Goal: Answer question/provide support: Share knowledge or assist other users

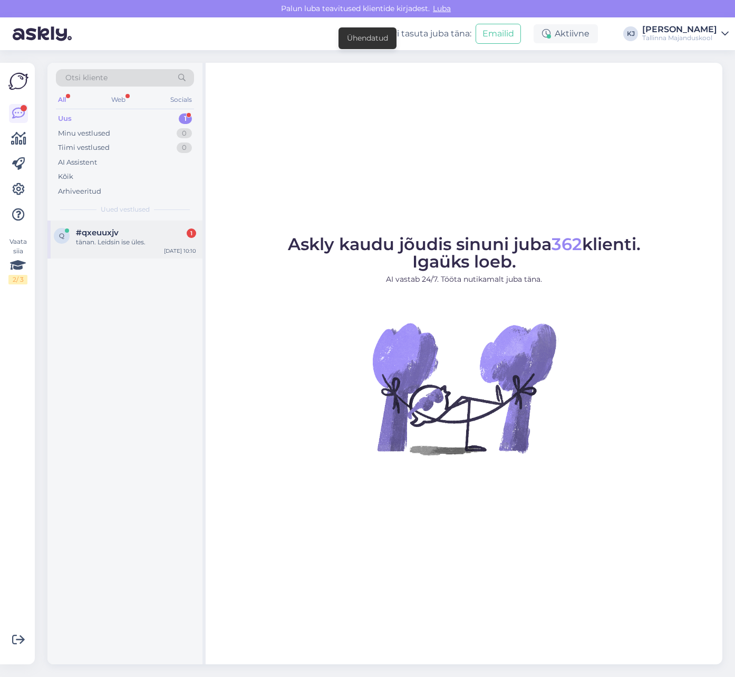
click at [120, 242] on div "tänan. Leidsin ise üles." at bounding box center [136, 241] width 120 height 9
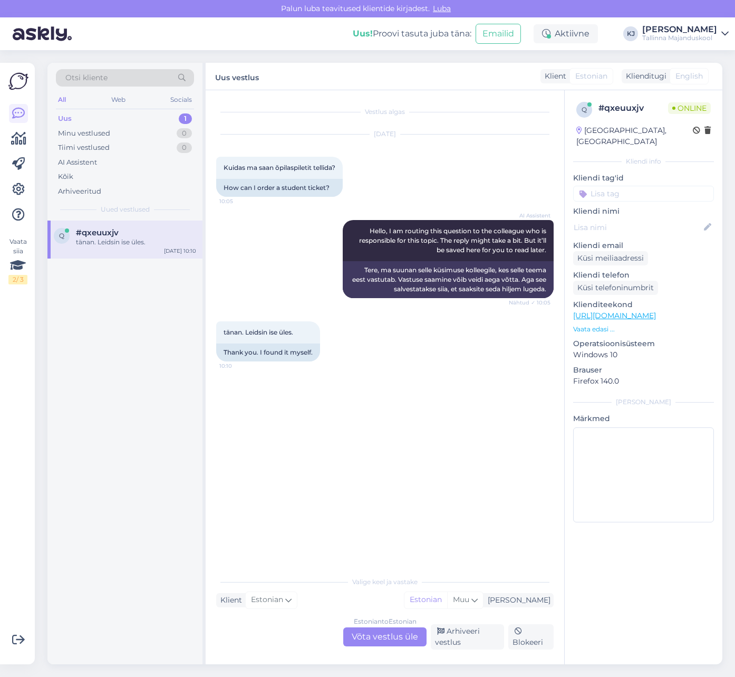
click at [420, 315] on div "tänan. Leidsin ise üles. 10:10 Thank you. I found it myself." at bounding box center [385, 341] width 338 height 63
click at [397, 369] on div "tänan. Leidsin ise üles. 10:10 Thank you. I found it myself." at bounding box center [385, 341] width 338 height 63
click at [661, 35] on div "Tallinna Majanduskool" at bounding box center [680, 38] width 75 height 8
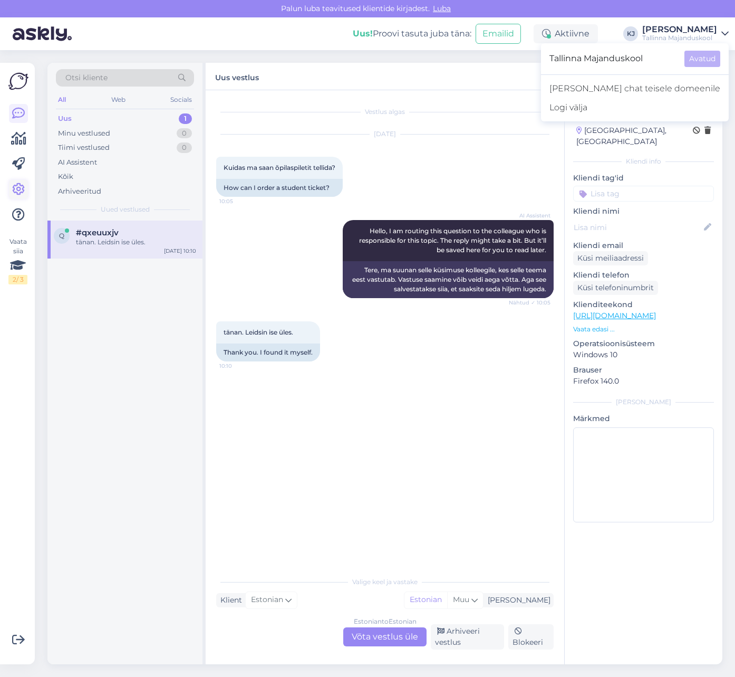
click at [15, 184] on icon at bounding box center [18, 189] width 13 height 13
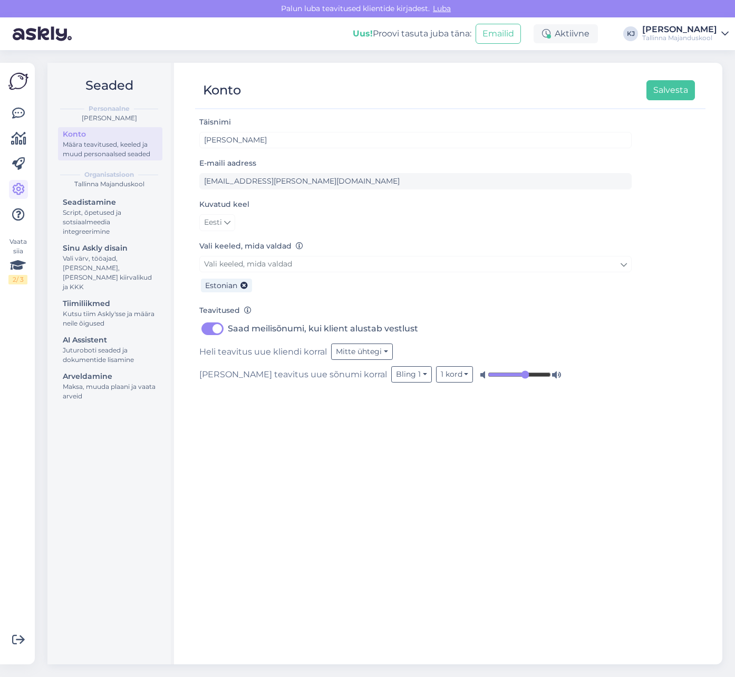
click at [101, 153] on div "Määra teavitused, keeled ja muud personaalsed seaded" at bounding box center [110, 149] width 95 height 19
click at [106, 346] on div "Juturoboti seaded ja dokumentide lisamine" at bounding box center [110, 355] width 95 height 19
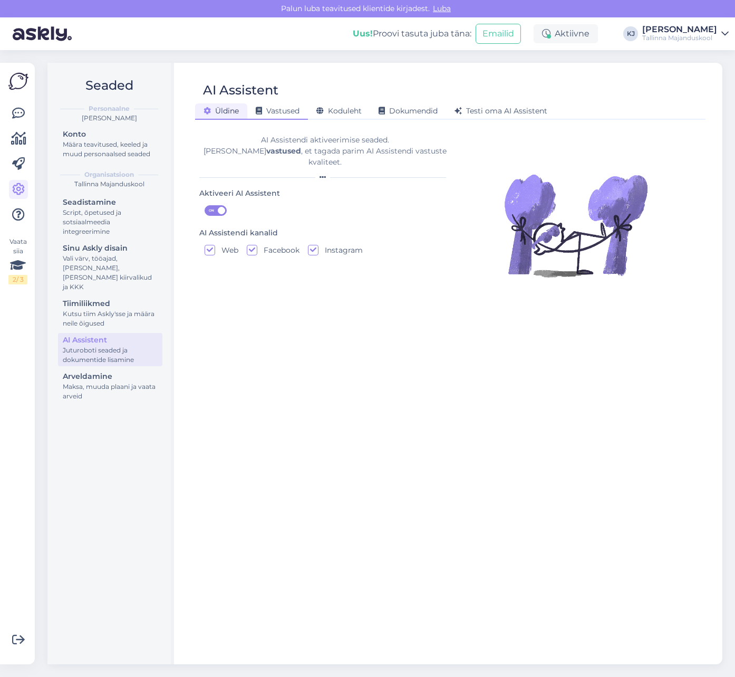
click at [278, 114] on span "Vastused" at bounding box center [278, 110] width 44 height 9
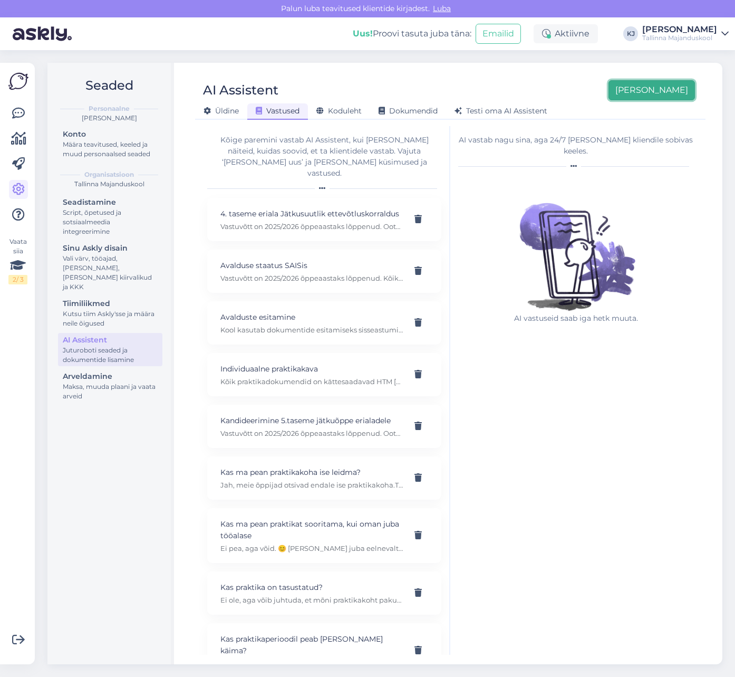
click at [667, 91] on button "[PERSON_NAME]" at bounding box center [652, 90] width 87 height 20
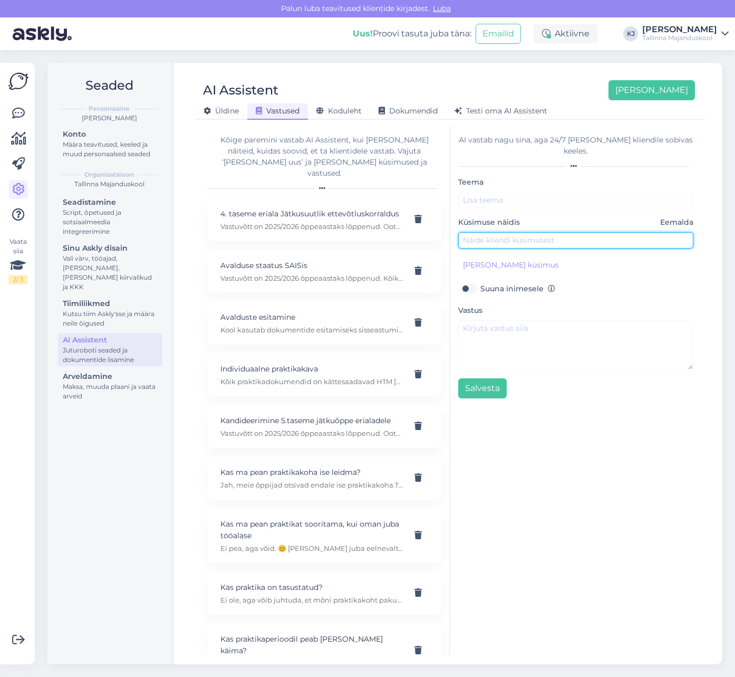
click at [491, 233] on input "text" at bounding box center [575, 240] width 235 height 16
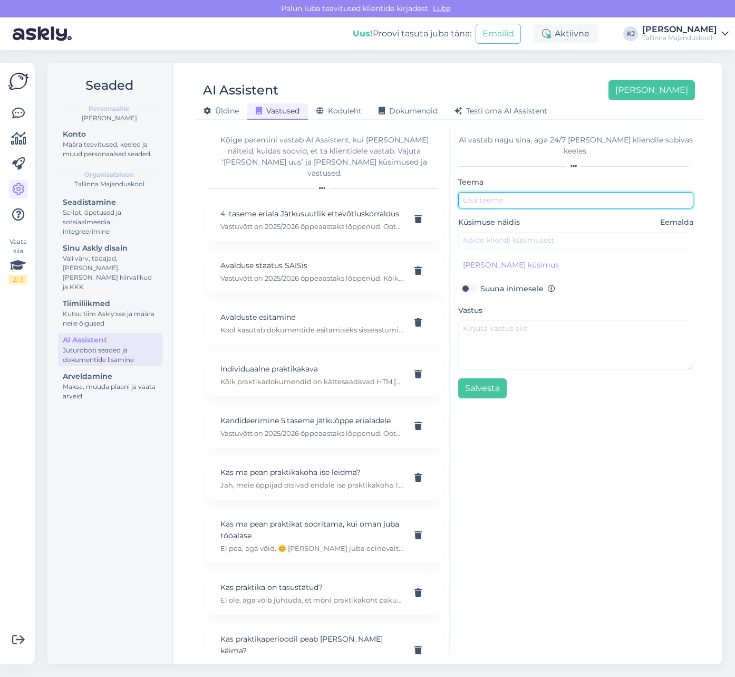
click at [494, 192] on input "text" at bounding box center [575, 200] width 235 height 16
type input "Õpilaspilet"
click at [599, 220] on div "Küsimuse näidis Eemalda" at bounding box center [575, 233] width 235 height 32
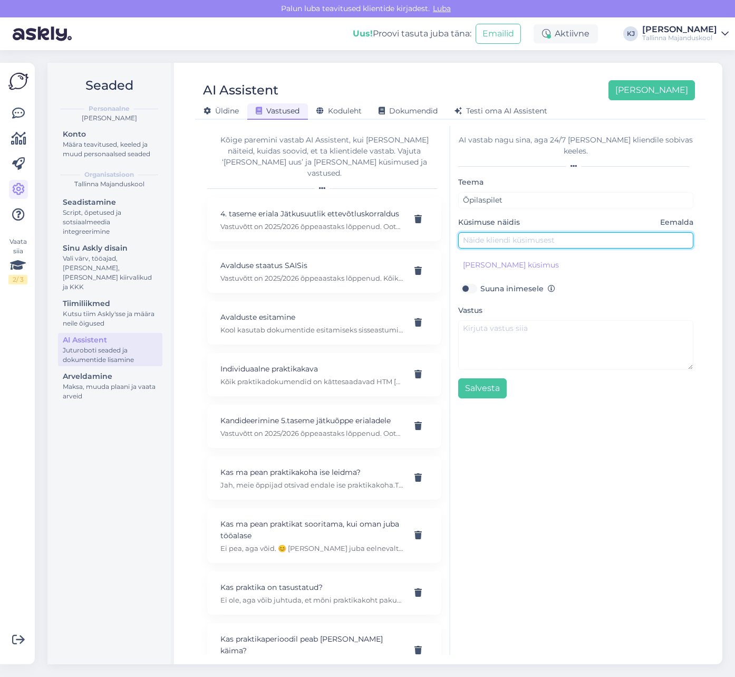
click at [599, 232] on input "text" at bounding box center [575, 240] width 235 height 16
type input "Kuidas saan õpilaspileti tellida?"
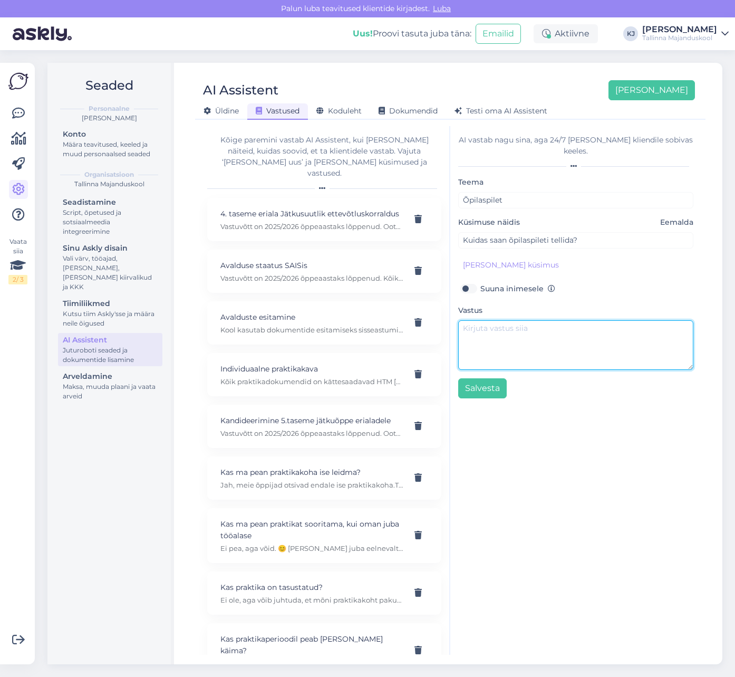
click at [521, 326] on textarea at bounding box center [575, 345] width 235 height 50
click at [551, 320] on textarea "Õpilaspiletit saab tellida [DOMAIN_NAME]" at bounding box center [575, 345] width 235 height 50
click at [635, 320] on textarea "Õpilaspiletit saab tellida veebilehelt [DOMAIN_NAME]" at bounding box center [575, 345] width 235 height 50
type textarea "Õpilaspiletit saab tellida veebilehelt [DOMAIN_NAME]."
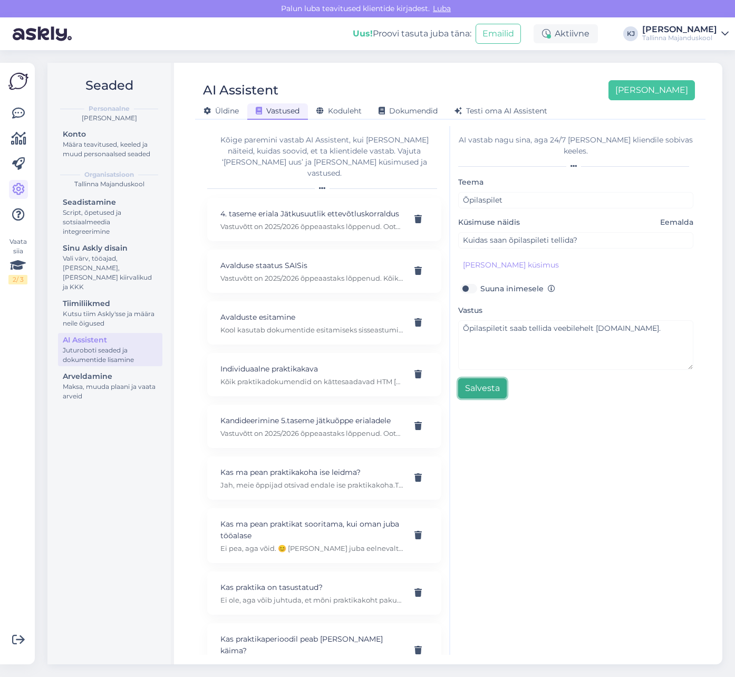
click at [502, 378] on button "Salvesta" at bounding box center [482, 388] width 49 height 20
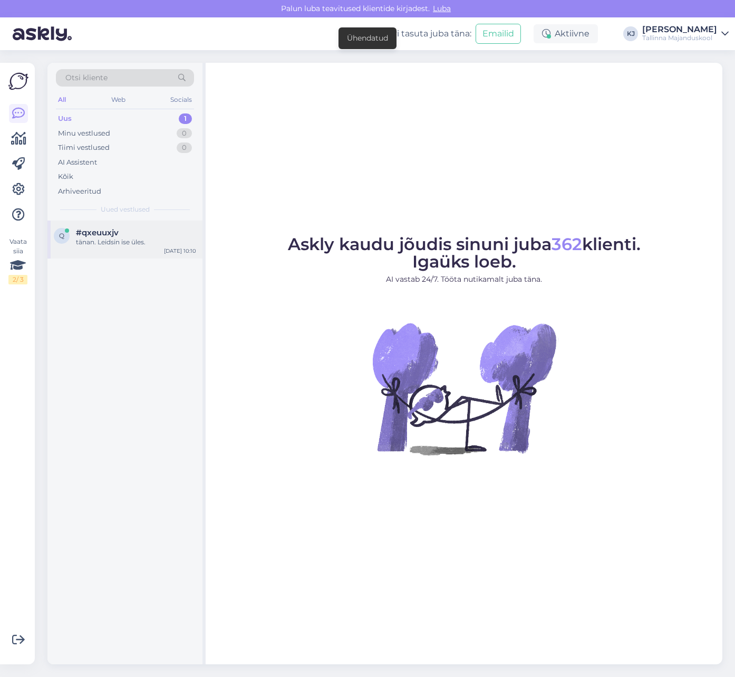
click at [119, 241] on div "tänan. Leidsin ise üles." at bounding box center [136, 241] width 120 height 9
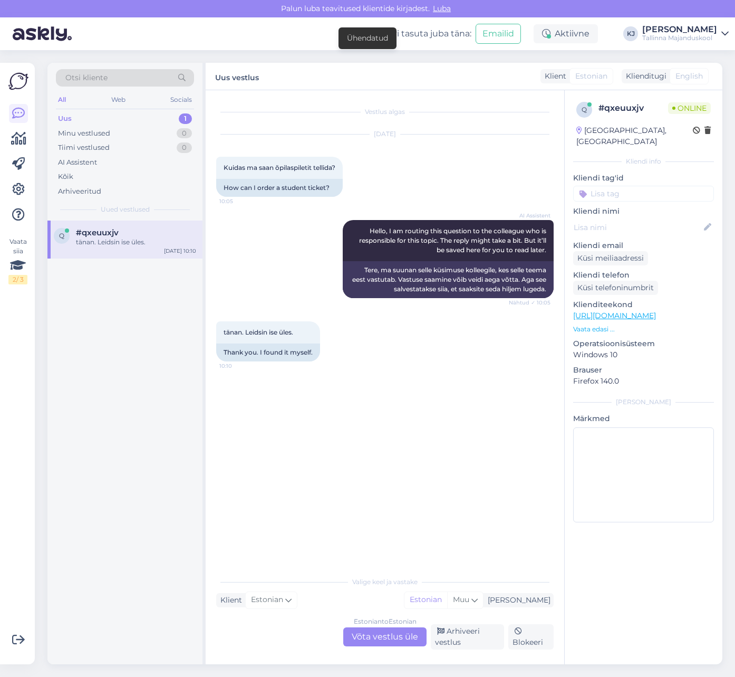
click at [656, 173] on p "Kliendi tag'id" at bounding box center [643, 178] width 141 height 11
click at [657, 187] on input at bounding box center [643, 194] width 141 height 16
type input "õpilas"
click at [632, 218] on span "õpilaspilet" at bounding box center [620, 221] width 32 height 6
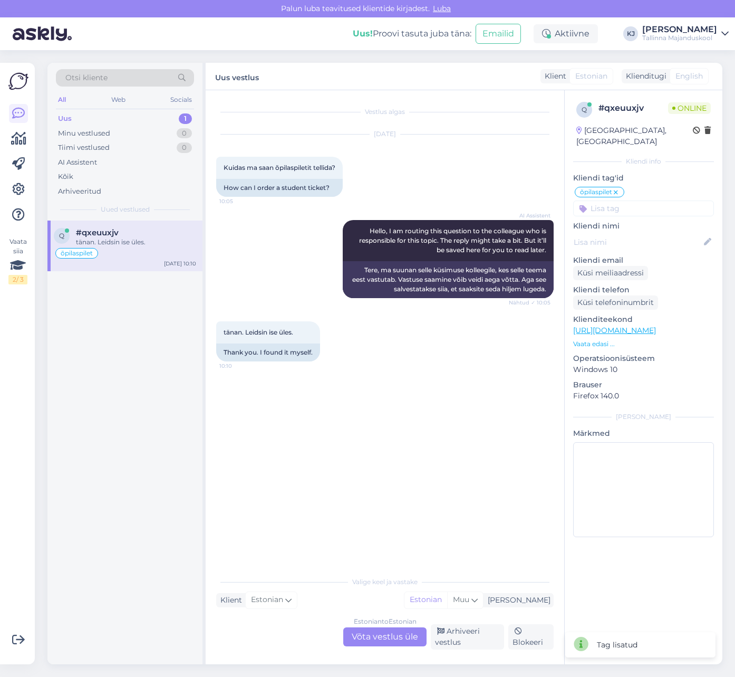
click at [377, 638] on div "Estonian to Estonian Võta vestlus üle" at bounding box center [384, 636] width 83 height 19
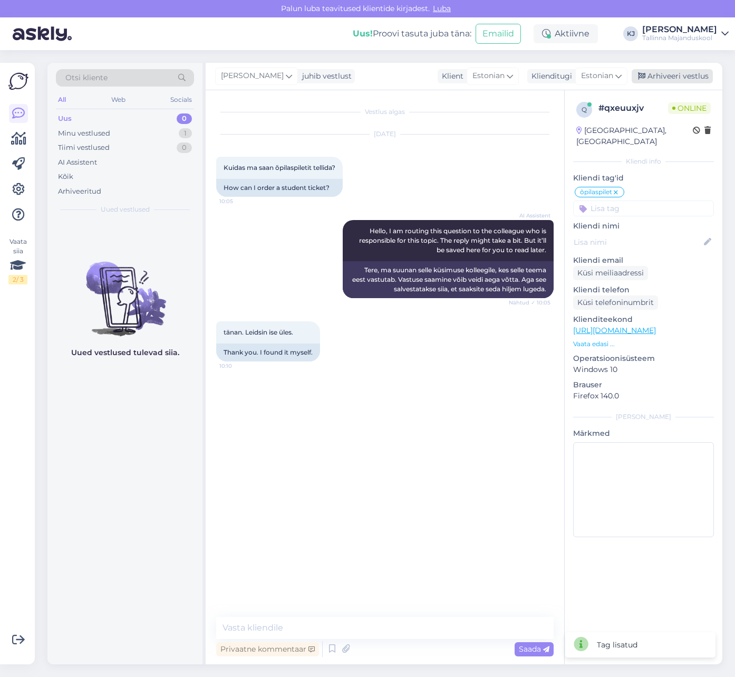
click at [671, 77] on div "Arhiveeri vestlus" at bounding box center [672, 76] width 81 height 14
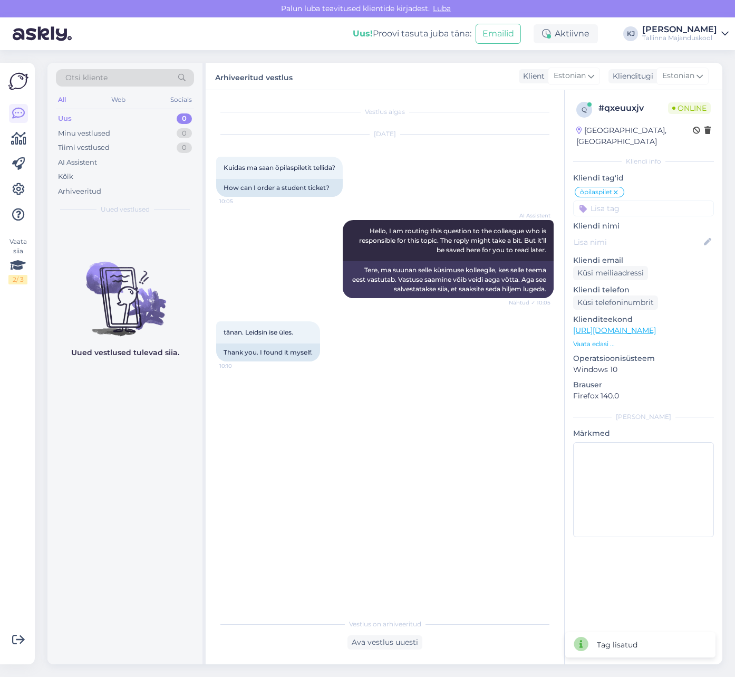
click at [469, 380] on div "Vestlus algas [DATE] Kuidas ma saan õpilaspiletit tellida? 10:05 How can I orde…" at bounding box center [389, 352] width 347 height 503
click at [430, 202] on div "[DATE] Kuidas ma saan õpilaspiletit tellida? 10:05 How can I order a student ti…" at bounding box center [385, 165] width 338 height 85
click at [92, 160] on div "AI Assistent" at bounding box center [77, 162] width 39 height 11
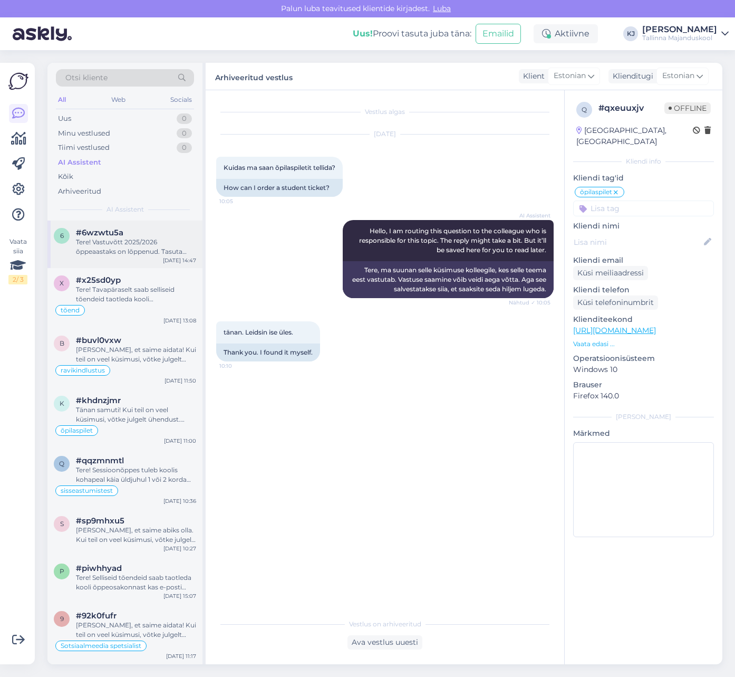
click at [118, 261] on div "6 #6wzwtu5a Tere! Vastuvõtt 2025/2026 õppeaastaks on lõppenud. Tasuta õppimise …" at bounding box center [124, 244] width 155 height 47
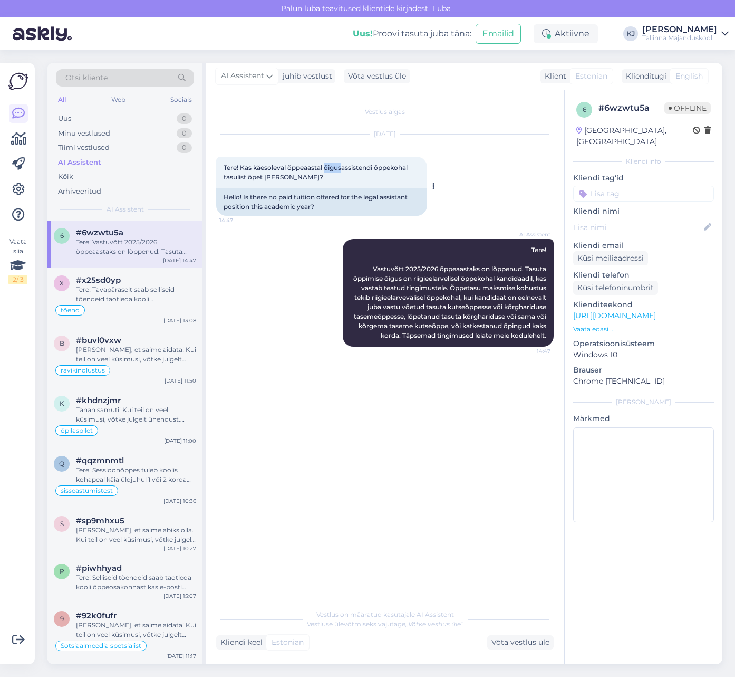
drag, startPoint x: 339, startPoint y: 166, endPoint x: 326, endPoint y: 164, distance: 12.8
click at [326, 165] on span "Tere! Kas käesoleval õppeaastal õigusassistendi õppekohal tasulist õpet ei paku…" at bounding box center [317, 172] width 186 height 17
click at [326, 164] on span "Tere! Kas käesoleval õppeaastal õigusassistendi õppekohal tasulist õpet ei paku…" at bounding box center [317, 172] width 186 height 17
drag, startPoint x: 304, startPoint y: 166, endPoint x: 369, endPoint y: 167, distance: 64.9
click at [353, 167] on span "Tere! Kas käesoleval õppeaastal õigusassistendi õppekohal tasulist õpet ei paku…" at bounding box center [317, 172] width 186 height 17
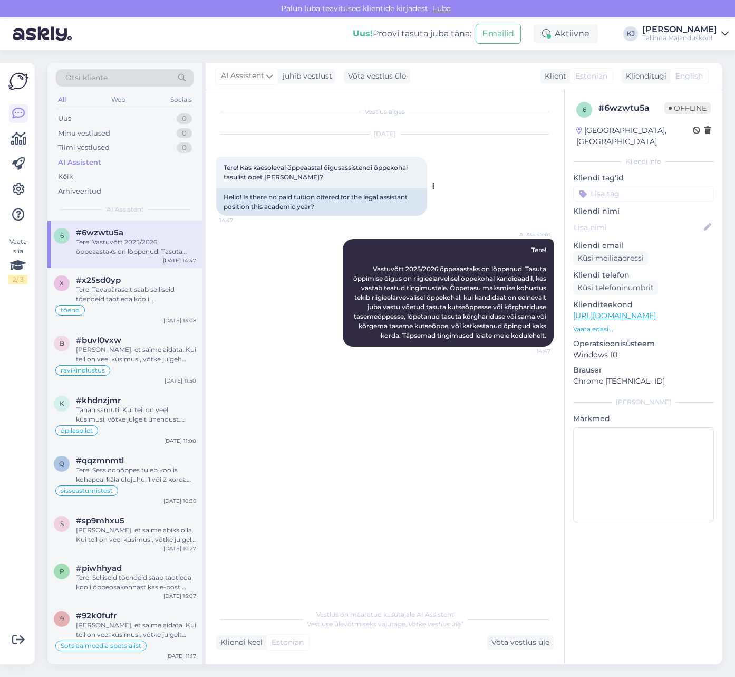
click at [373, 167] on span "Tere! Kas käesoleval õppeaastal õigusassistendi õppekohal tasulist õpet ei paku…" at bounding box center [317, 172] width 186 height 17
drag, startPoint x: 373, startPoint y: 167, endPoint x: 331, endPoint y: 167, distance: 41.7
click at [333, 167] on span "Tere! Kas käesoleval õppeaastal õigusassistendi õppekohal tasulist õpet ei paku…" at bounding box center [317, 172] width 186 height 17
click at [331, 167] on span "Tere! Kas käesoleval õppeaastal õigusassistendi õppekohal tasulist õpet ei paku…" at bounding box center [317, 172] width 186 height 17
drag, startPoint x: 331, startPoint y: 167, endPoint x: 270, endPoint y: 167, distance: 61.2
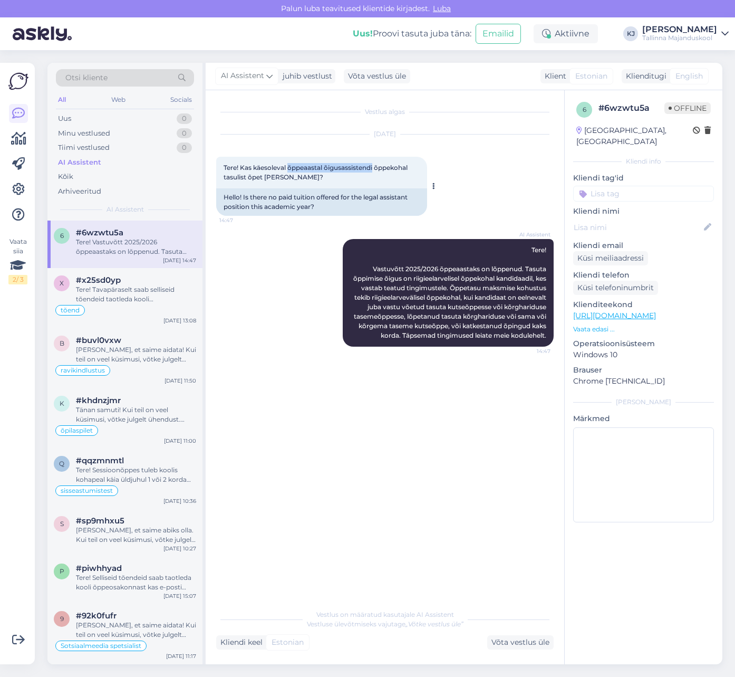
click at [288, 167] on span "Tere! Kas käesoleval õppeaastal õigusassistendi õppekohal tasulist õpet ei paku…" at bounding box center [317, 172] width 186 height 17
click at [279, 168] on span "Tere! Kas käesoleval õppeaastal õigusassistendi õppekohal tasulist õpet ei paku…" at bounding box center [317, 172] width 186 height 17
click at [303, 167] on span "Tere! Kas käesoleval õppeaastal õigusassistendi õppekohal tasulist õpet ei paku…" at bounding box center [317, 172] width 186 height 17
click at [308, 167] on span "Tere! Kas käesoleval õppeaastal õigusassistendi õppekohal tasulist õpet ei paku…" at bounding box center [317, 172] width 186 height 17
drag, startPoint x: 305, startPoint y: 168, endPoint x: 274, endPoint y: 166, distance: 31.2
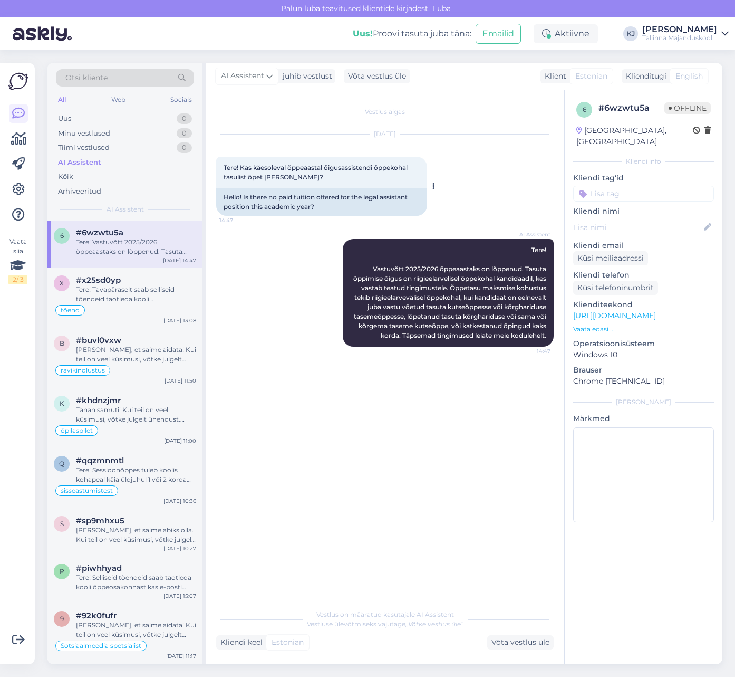
click at [278, 166] on span "Tere! Kas käesoleval õppeaastal õigusassistendi õppekohal tasulist õpet ei paku…" at bounding box center [317, 172] width 186 height 17
click at [274, 166] on span "Tere! Kas käesoleval õppeaastal õigusassistendi õppekohal tasulist õpet ei paku…" at bounding box center [317, 172] width 186 height 17
drag, startPoint x: 288, startPoint y: 168, endPoint x: 334, endPoint y: 170, distance: 46.5
click at [321, 169] on span "Tere! Kas käesoleval õppeaastal õigusassistendi õppekohal tasulist õpet ei paku…" at bounding box center [317, 172] width 186 height 17
click at [336, 171] on span "Tere! Kas käesoleval õppeaastal õigusassistendi õppekohal tasulist õpet ei paku…" at bounding box center [317, 172] width 186 height 17
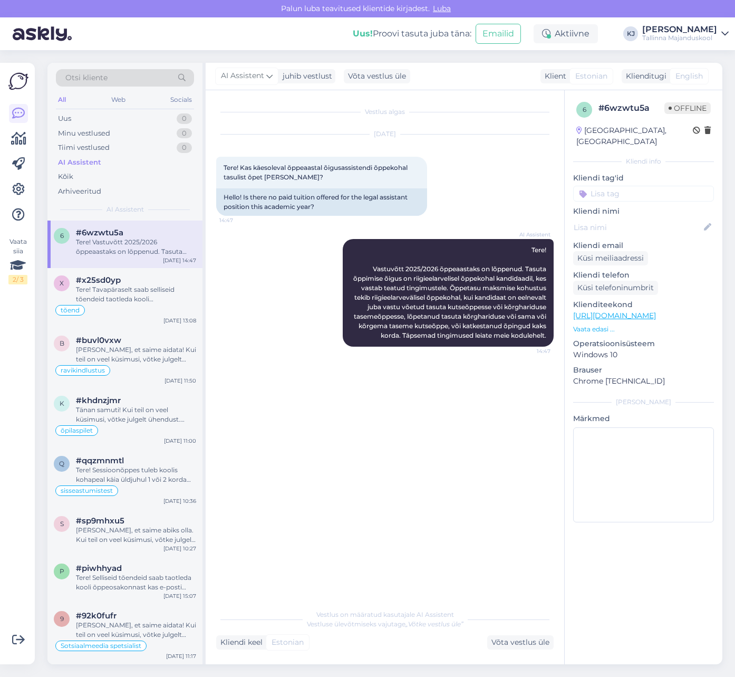
click at [621, 186] on input at bounding box center [643, 194] width 141 height 16
type input "õigus"
click at [627, 218] on span "õigusassistent" at bounding box center [643, 221] width 45 height 6
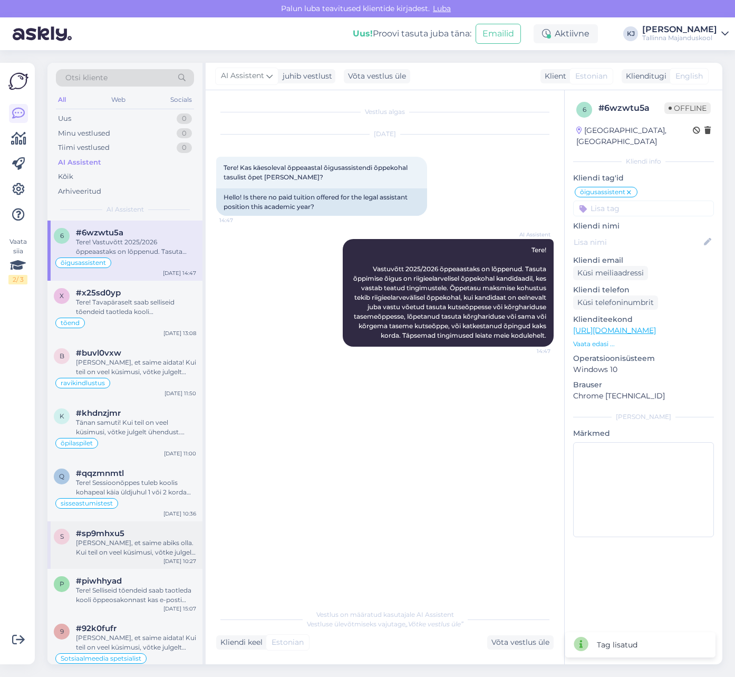
click at [130, 540] on div "Hea meel, et saime abiks olla. Kui teil on veel küsimusi, võtke julgelt ühendus…" at bounding box center [136, 547] width 120 height 19
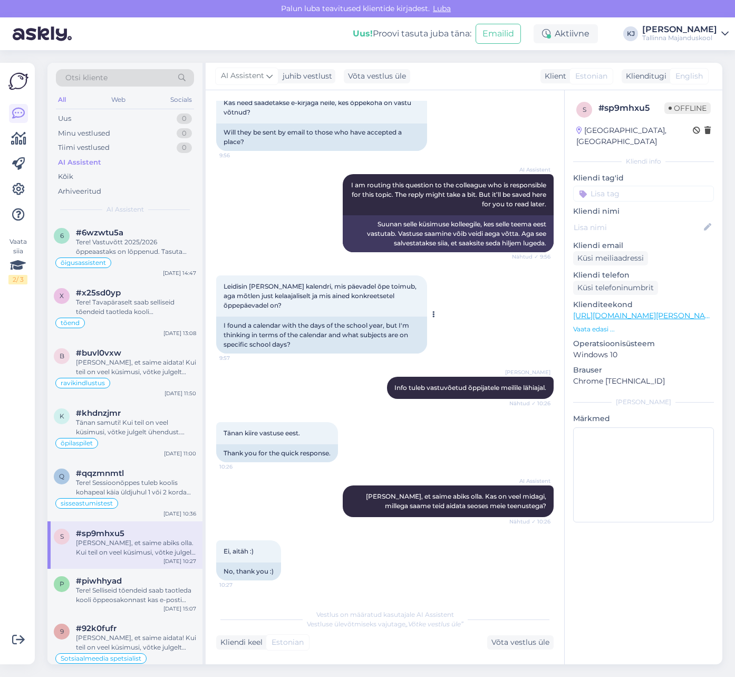
scroll to position [168, 0]
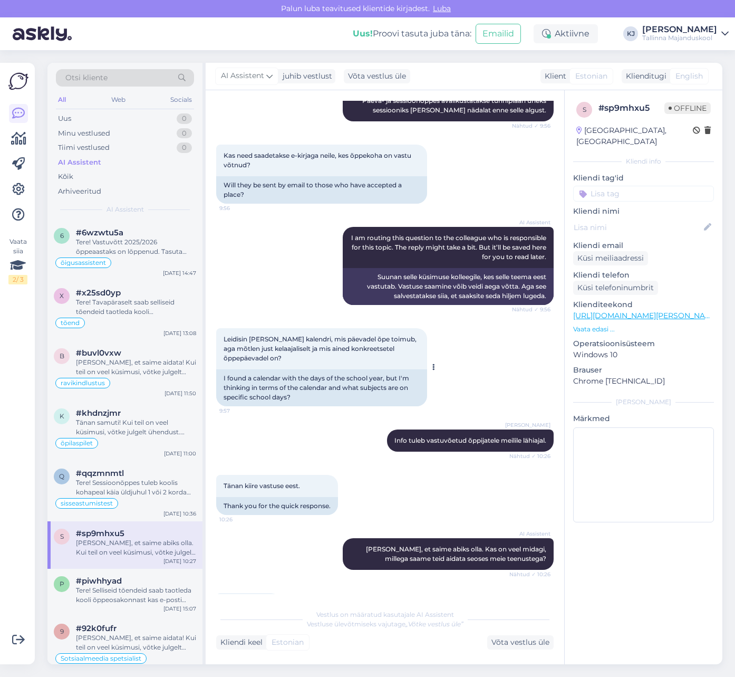
drag, startPoint x: 373, startPoint y: 348, endPoint x: 329, endPoint y: 344, distance: 43.9
click at [334, 344] on div "Leidisin külla kalendri, mis päevadel õpe toimub, aga mõtlen just kelaajaliselt…" at bounding box center [321, 348] width 211 height 41
click at [329, 344] on div "Leidisin külla kalendri, mis päevadel õpe toimub, aga mõtlen just kelaajaliselt…" at bounding box center [321, 348] width 211 height 41
drag, startPoint x: 292, startPoint y: 343, endPoint x: 279, endPoint y: 342, distance: 13.2
click at [279, 342] on div "Leidisin külla kalendri, mis päevadel õpe toimub, aga mõtlen just kelaajaliselt…" at bounding box center [321, 348] width 211 height 41
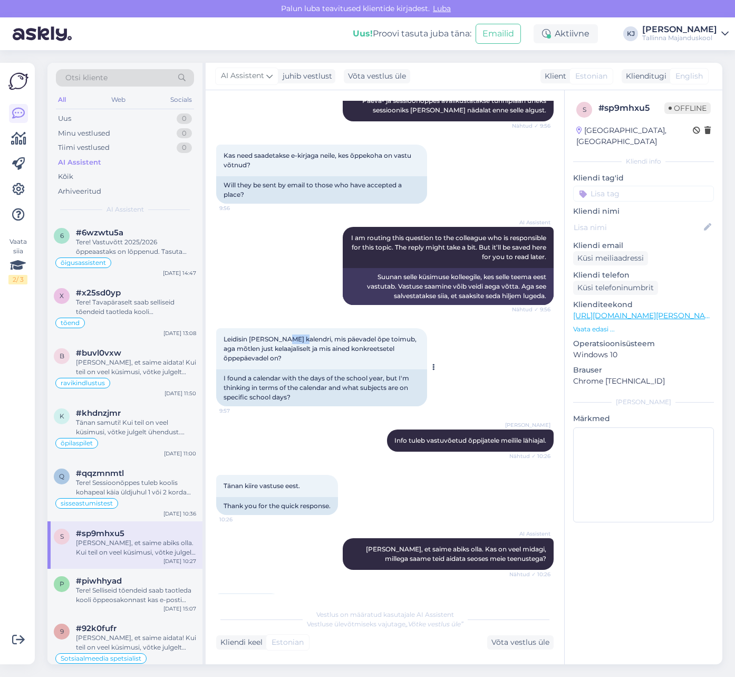
click at [279, 342] on span "Leidisin külla kalendri, mis päevadel õpe toimub, aga mõtlen just kelaajaliselt…" at bounding box center [321, 348] width 195 height 27
drag, startPoint x: 309, startPoint y: 339, endPoint x: 331, endPoint y: 339, distance: 21.6
click at [327, 339] on span "Leidisin külla kalendri, mis päevadel õpe toimub, aga mõtlen just kelaajaliselt…" at bounding box center [321, 348] width 195 height 27
click at [333, 339] on span "Leidisin külla kalendri, mis päevadel õpe toimub, aga mõtlen just kelaajaliselt…" at bounding box center [321, 348] width 195 height 27
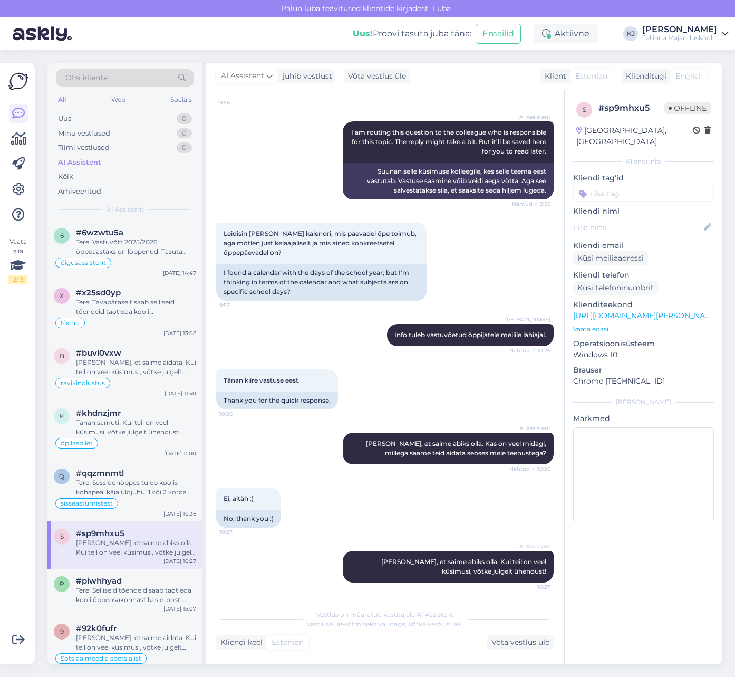
click at [604, 188] on input at bounding box center [643, 194] width 141 height 16
type input "vast"
click at [637, 228] on div "Vastuvõtutest vastuvõtutest Vastuvõtt" at bounding box center [643, 228] width 141 height 42
click at [636, 231] on span "Vastuvõtt" at bounding box center [644, 234] width 31 height 6
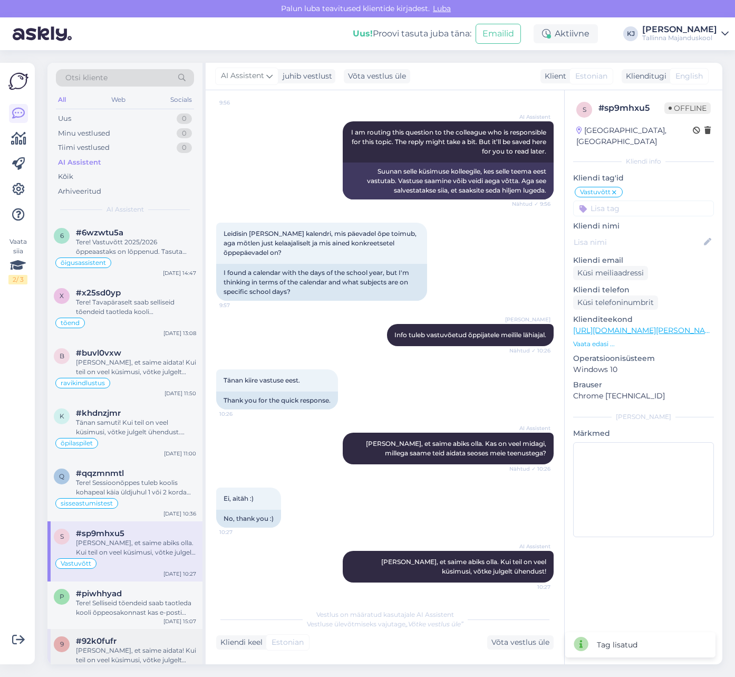
scroll to position [106, 0]
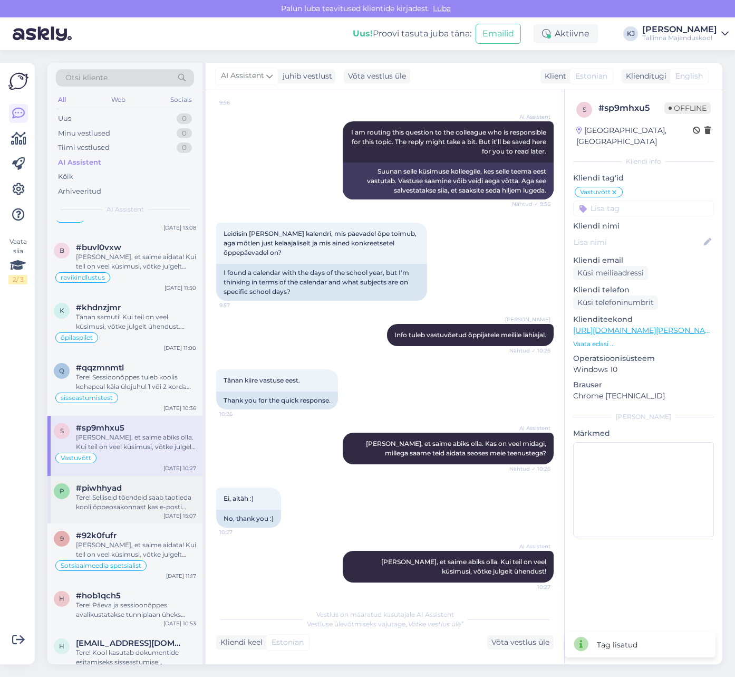
click at [120, 510] on div "Tere! Selliseid tõendeid saab taotleda kooli õppeosakonnast kas e-posti teel (t…" at bounding box center [136, 502] width 120 height 19
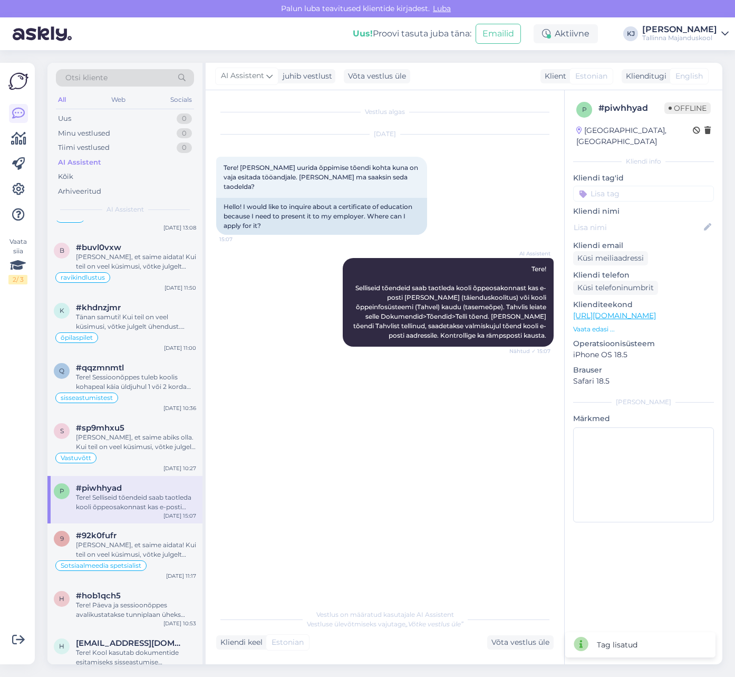
scroll to position [0, 0]
click at [496, 258] on div "AI Assistent Tere! Selliseid tõendeid saab taotleda kooli õppeosakonnast kas e-…" at bounding box center [448, 302] width 211 height 89
click at [507, 290] on div "AI Assistent Tere! Selliseid tõendeid saab taotleda kooli õppeosakonnast kas e-…" at bounding box center [448, 302] width 211 height 89
click at [507, 290] on span "Tere! Selliseid tõendeid saab taotleda kooli õppeosakonnast kas e-posti teel (t…" at bounding box center [450, 302] width 195 height 74
click at [505, 328] on span "Tere! Selliseid tõendeid saab taotleda kooli õppeosakonnast kas e-posti teel (t…" at bounding box center [450, 302] width 195 height 74
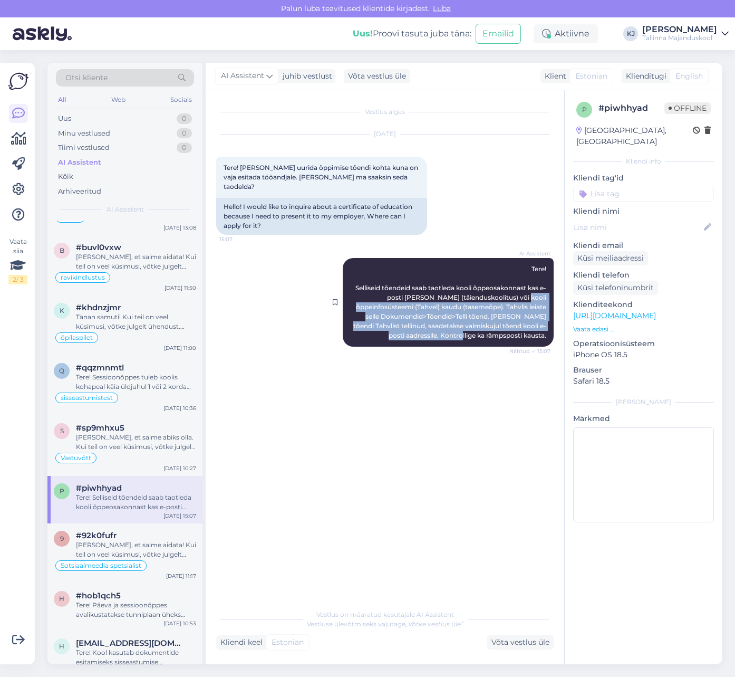
drag, startPoint x: 503, startPoint y: 308, endPoint x: 502, endPoint y: 282, distance: 25.9
click at [502, 283] on div "AI Assistent Tere! Selliseid tõendeid saab taotleda kooli õppeosakonnast kas e-…" at bounding box center [448, 302] width 211 height 89
click at [502, 282] on span "Tere! Selliseid tõendeid saab taotleda kooli õppeosakonnast kas e-posti teel (t…" at bounding box center [450, 302] width 195 height 74
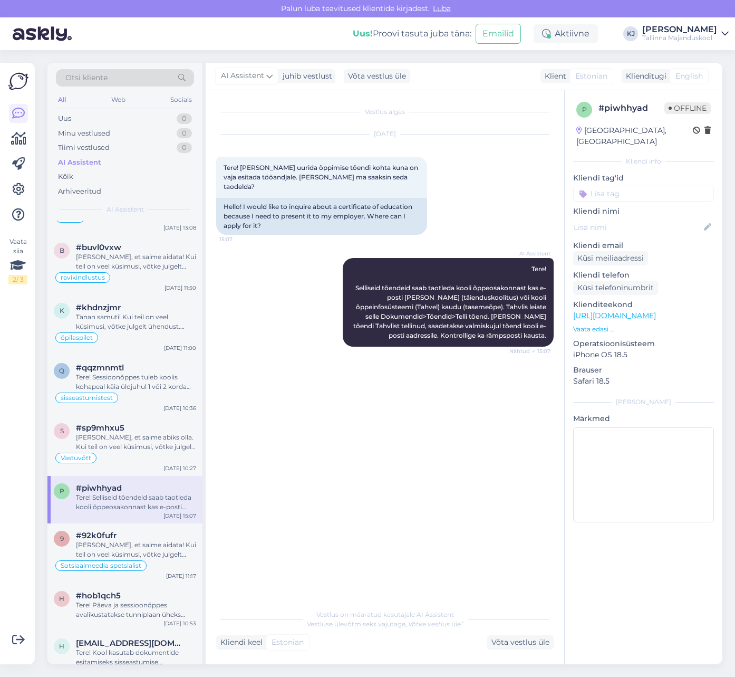
click at [605, 187] on input at bounding box center [643, 194] width 141 height 16
type input "tõen"
click at [652, 207] on div "tõend" at bounding box center [643, 222] width 141 height 30
click at [652, 218] on span "tõend" at bounding box center [644, 221] width 19 height 6
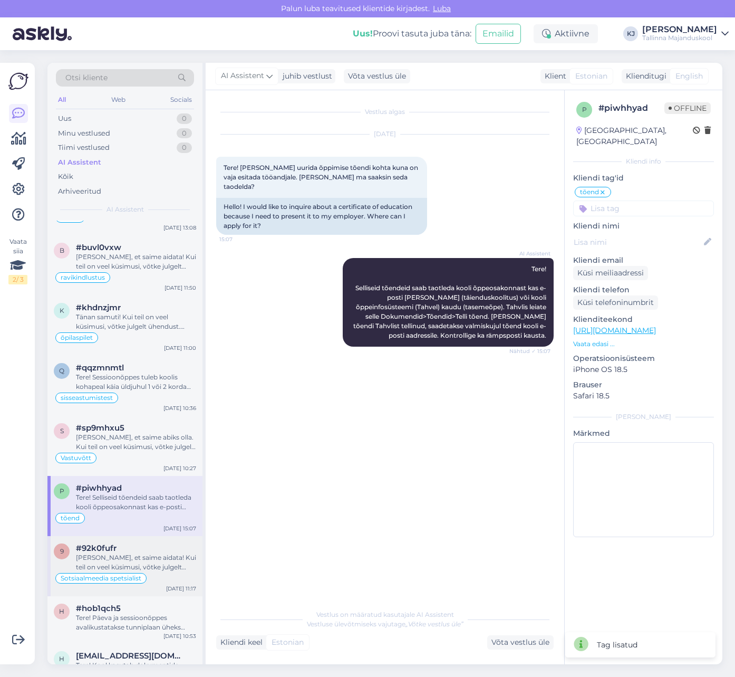
scroll to position [211, 0]
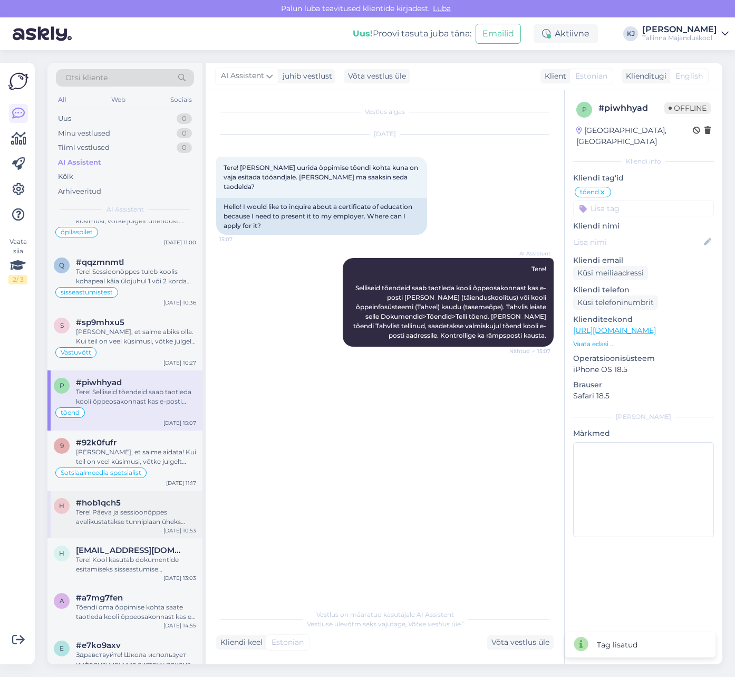
click at [121, 524] on div "Tere! Päeva ja sessioonõppes avalikustatakse tunniplaan üheks sessiooniks kuni …" at bounding box center [136, 517] width 120 height 19
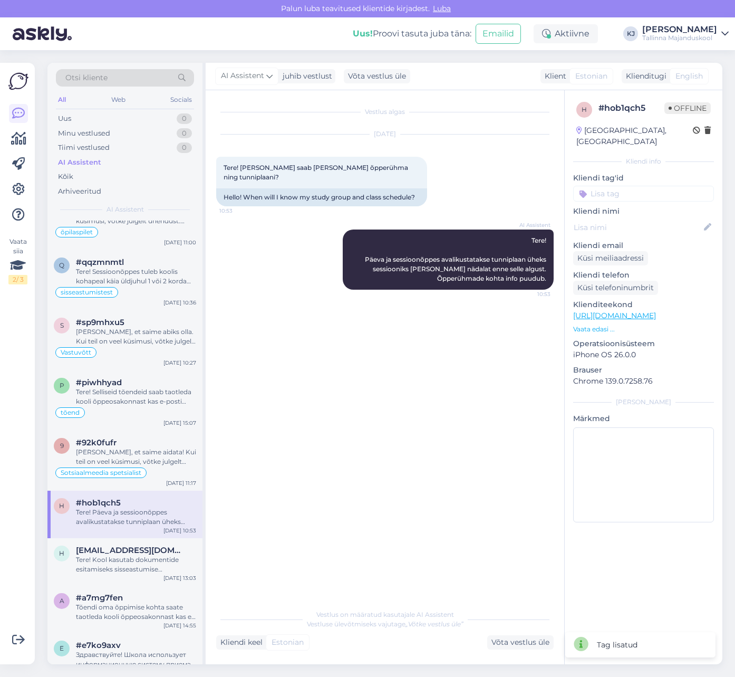
click at [682, 186] on input at bounding box center [643, 194] width 141 height 16
type input "tunn"
click at [679, 216] on div "Tunniplaan" at bounding box center [666, 221] width 46 height 11
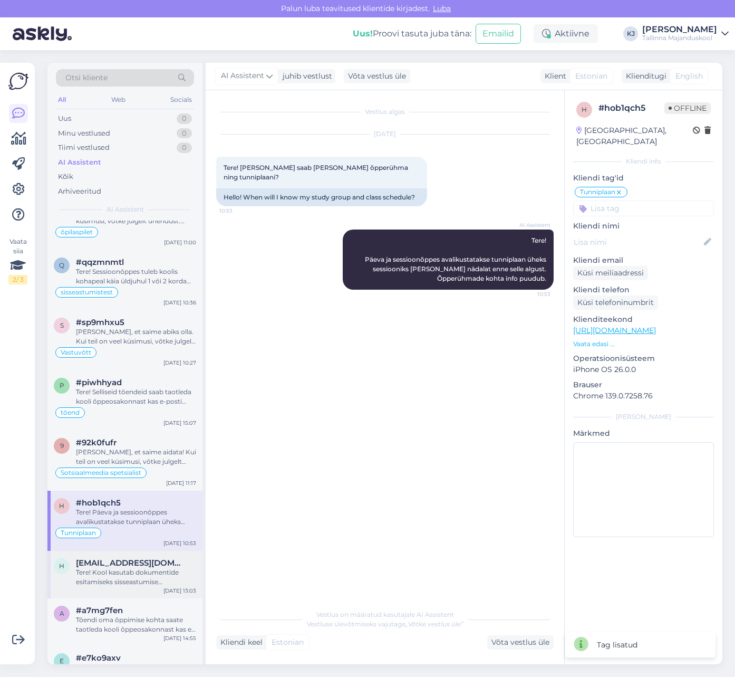
scroll to position [264, 0]
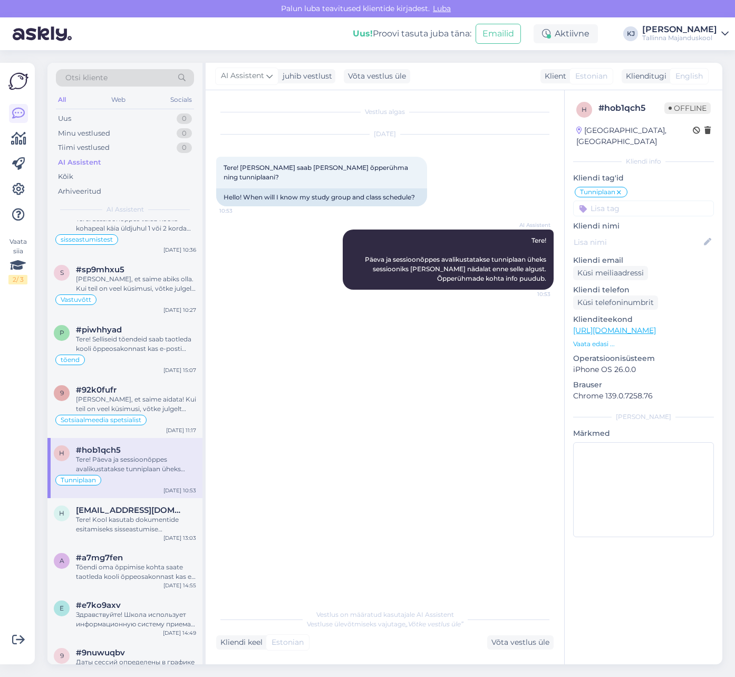
click at [625, 200] on input at bounding box center [643, 208] width 141 height 16
type input "õpperühm"
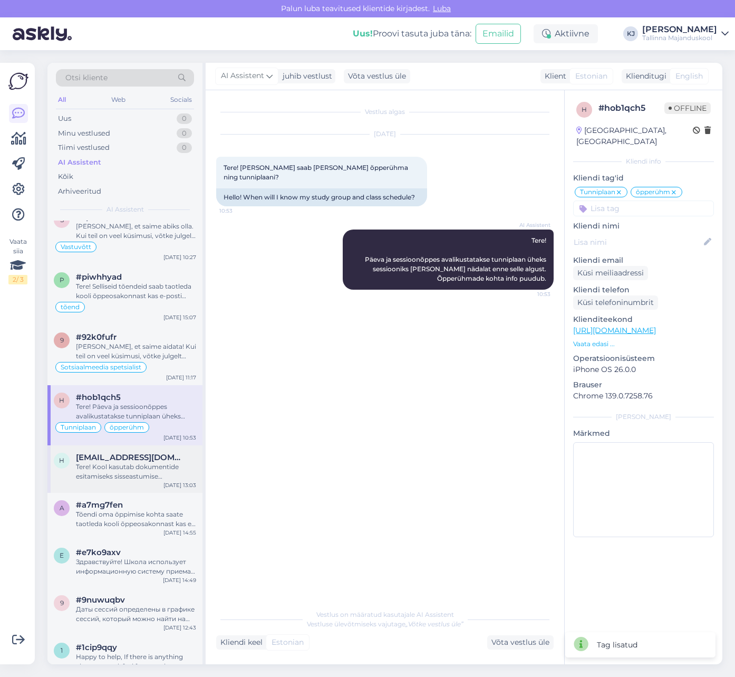
click at [149, 479] on div "Tere! Kool kasutab dokumentide esitamiseks sisseastumise infosüsteemi SAIS. Ava…" at bounding box center [136, 471] width 120 height 19
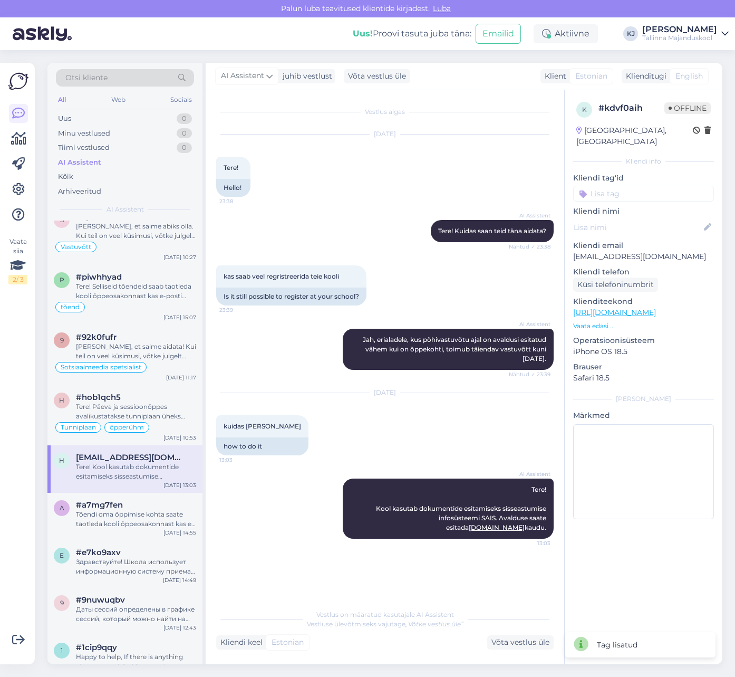
click at [216, 490] on div "Vestlus algas Aug 3 2025 Tere! 23:38 Hello! AI Assistent Tere! Kuidas saan teid…" at bounding box center [385, 377] width 359 height 574
click at [308, 483] on div "AI Assistent Tere! Kool kasutab dokumentide esitamiseks sisseastumise infosüste…" at bounding box center [385, 508] width 338 height 83
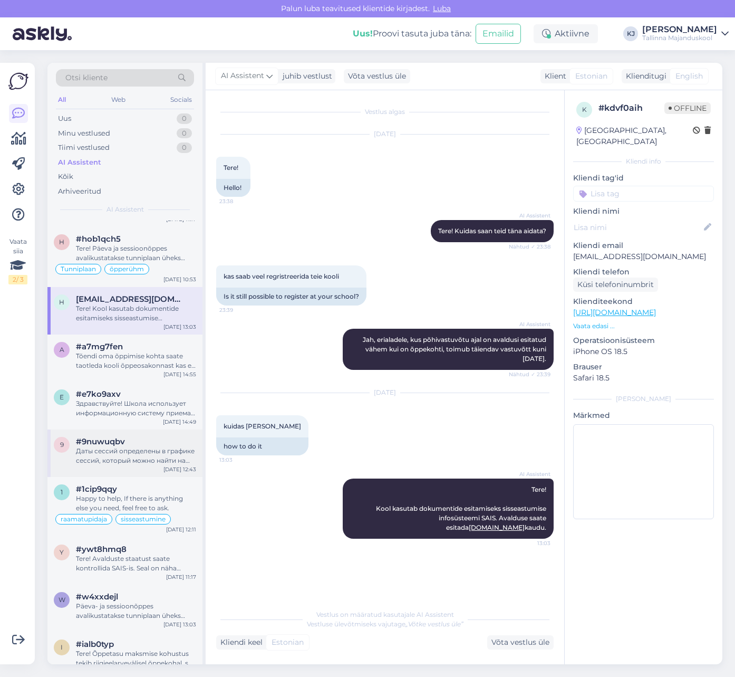
click at [140, 451] on div "Даты сессий определены в графике сессий, который можно найти на сайте школы." at bounding box center [136, 455] width 120 height 19
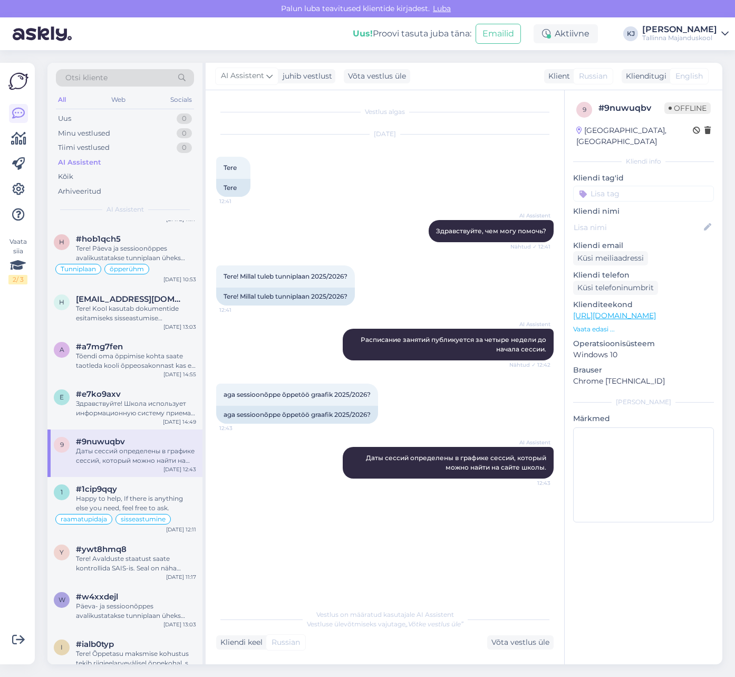
click at [629, 186] on input at bounding box center [643, 194] width 141 height 16
type input "tunn"
click at [654, 218] on span "Tunniplaan" at bounding box center [665, 221] width 35 height 6
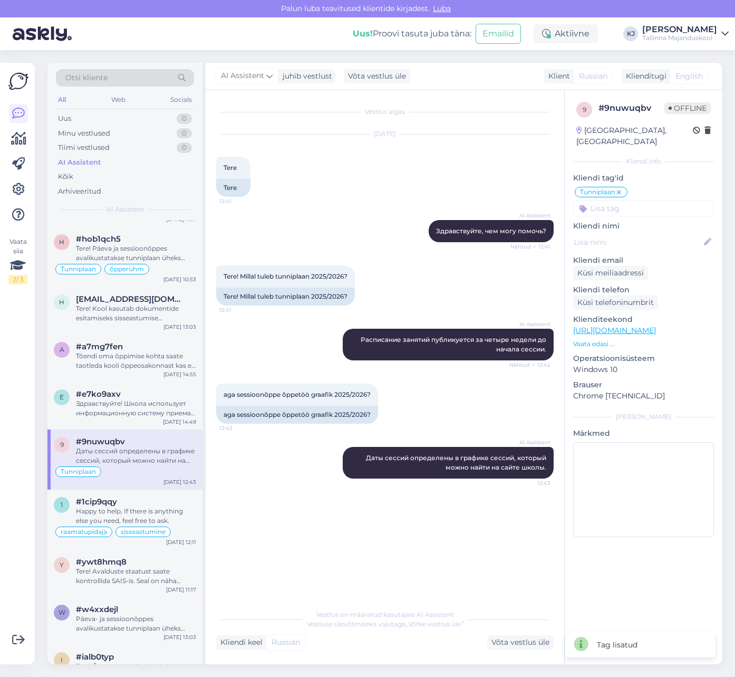
click at [653, 188] on div "Tunniplaan õpperühm VÕTA Visioon Virtuaalassistent Vastuvõtutest vastuvõtutest …" at bounding box center [643, 201] width 141 height 31
click at [655, 200] on input at bounding box center [643, 208] width 141 height 16
type input "sess"
click at [658, 233] on span "sessioonõppe graafik" at bounding box center [643, 236] width 67 height 6
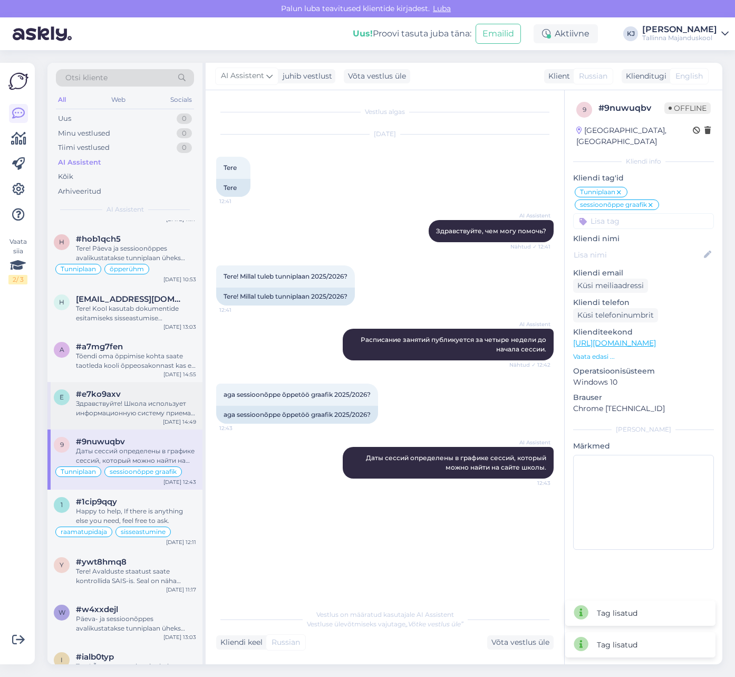
click at [85, 406] on div "Здравствуйте! Школа использует информационную систему приема SAIS для подачи до…" at bounding box center [136, 408] width 120 height 19
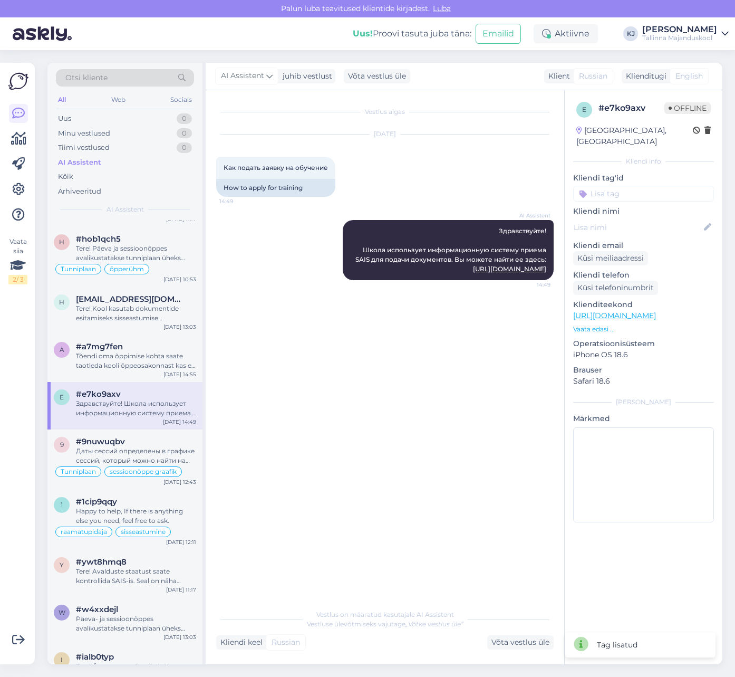
click at [617, 186] on input at bounding box center [643, 194] width 141 height 16
type input "sisse"
click at [672, 218] on span "sisseastumine" at bounding box center [677, 221] width 45 height 6
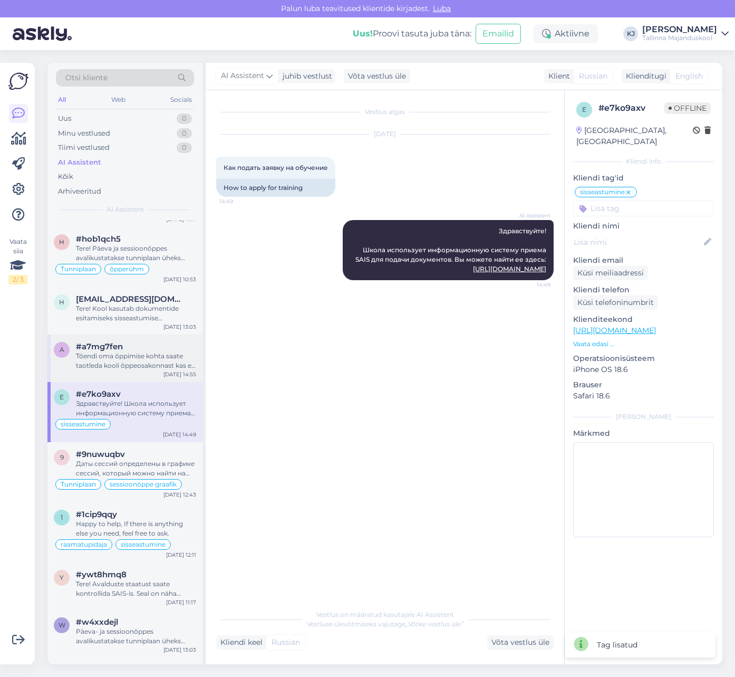
click at [151, 347] on div "#a7mg7fen" at bounding box center [136, 346] width 120 height 9
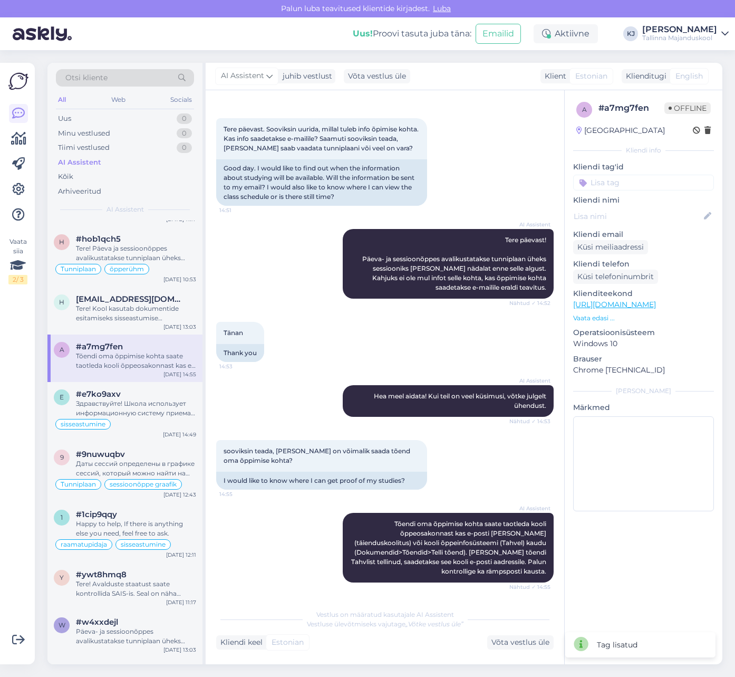
click at [647, 179] on input at bounding box center [643, 183] width 141 height 16
type input "tõend"
click at [643, 205] on div "tõend" at bounding box center [644, 210] width 30 height 11
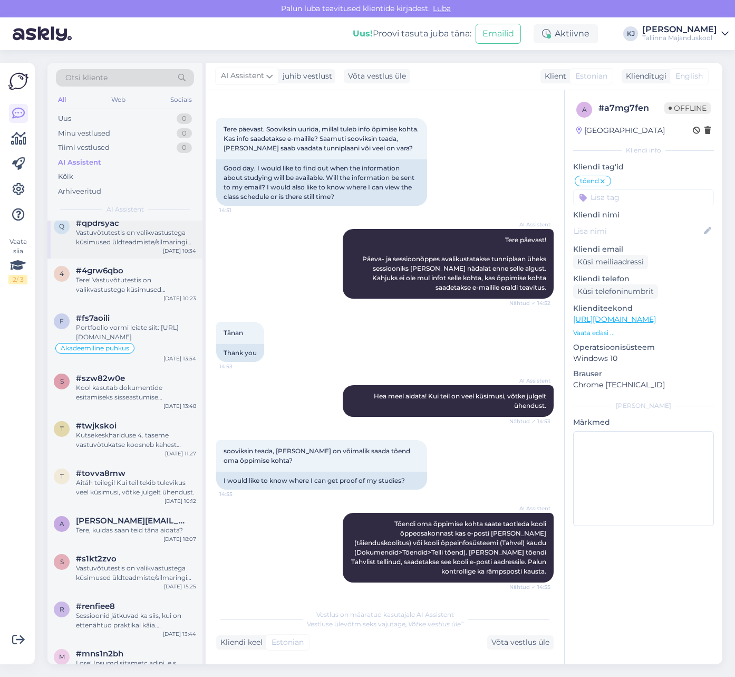
scroll to position [1055, 0]
